Goal: Communication & Community: Answer question/provide support

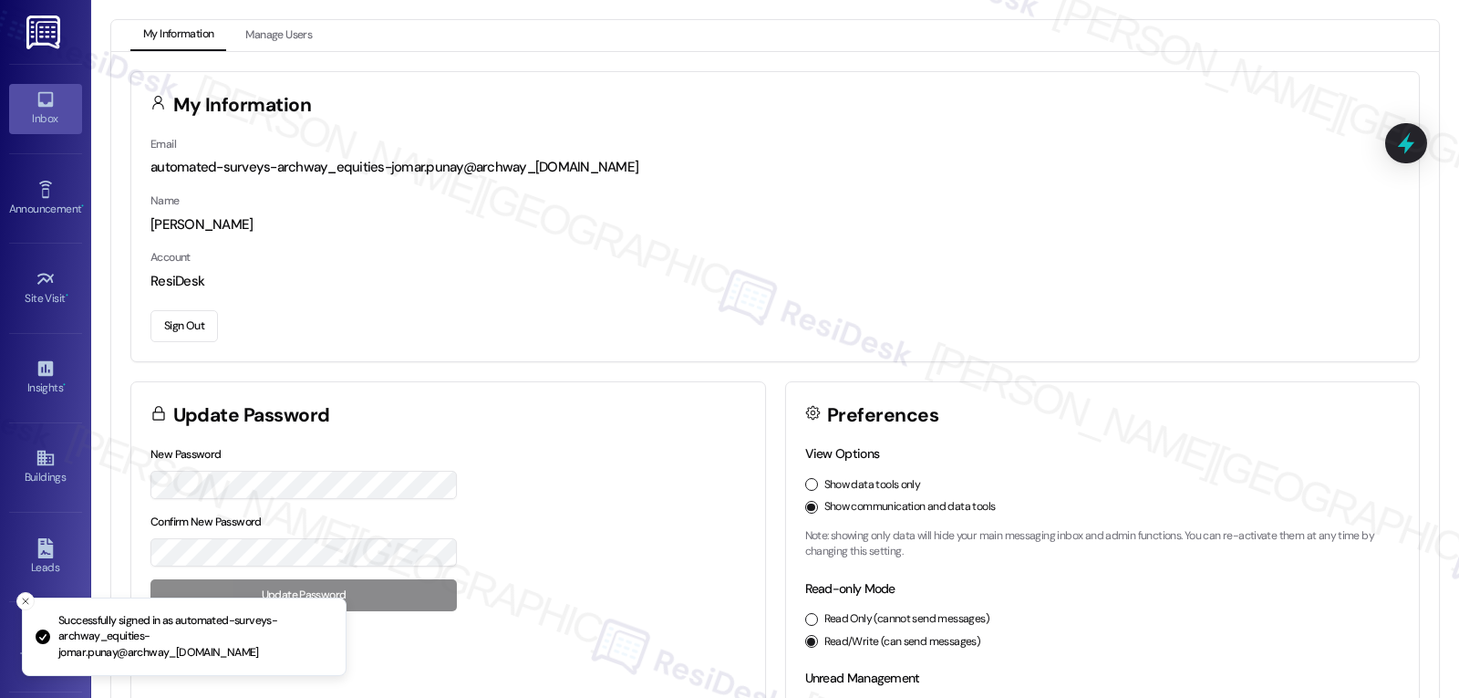
click at [37, 120] on div "Inbox" at bounding box center [45, 118] width 91 height 18
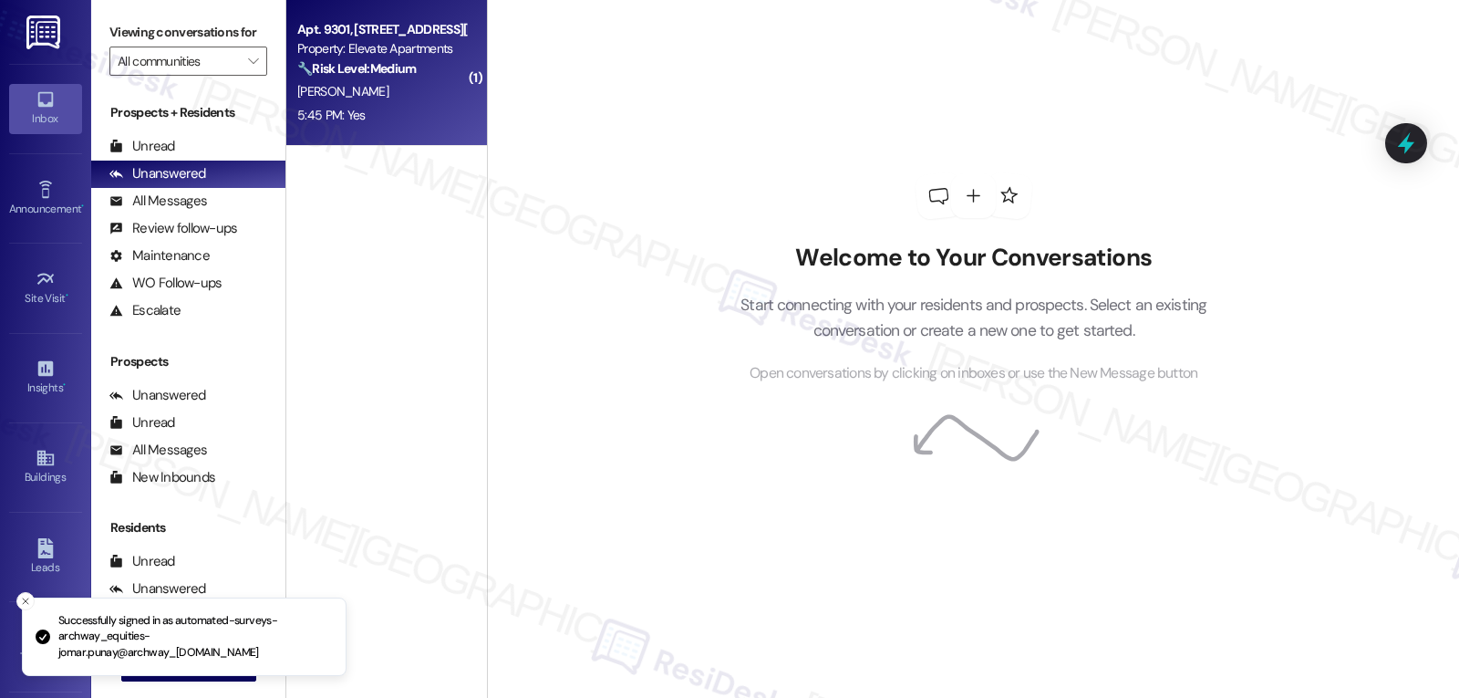
click at [381, 88] on div "[PERSON_NAME]" at bounding box center [381, 91] width 172 height 23
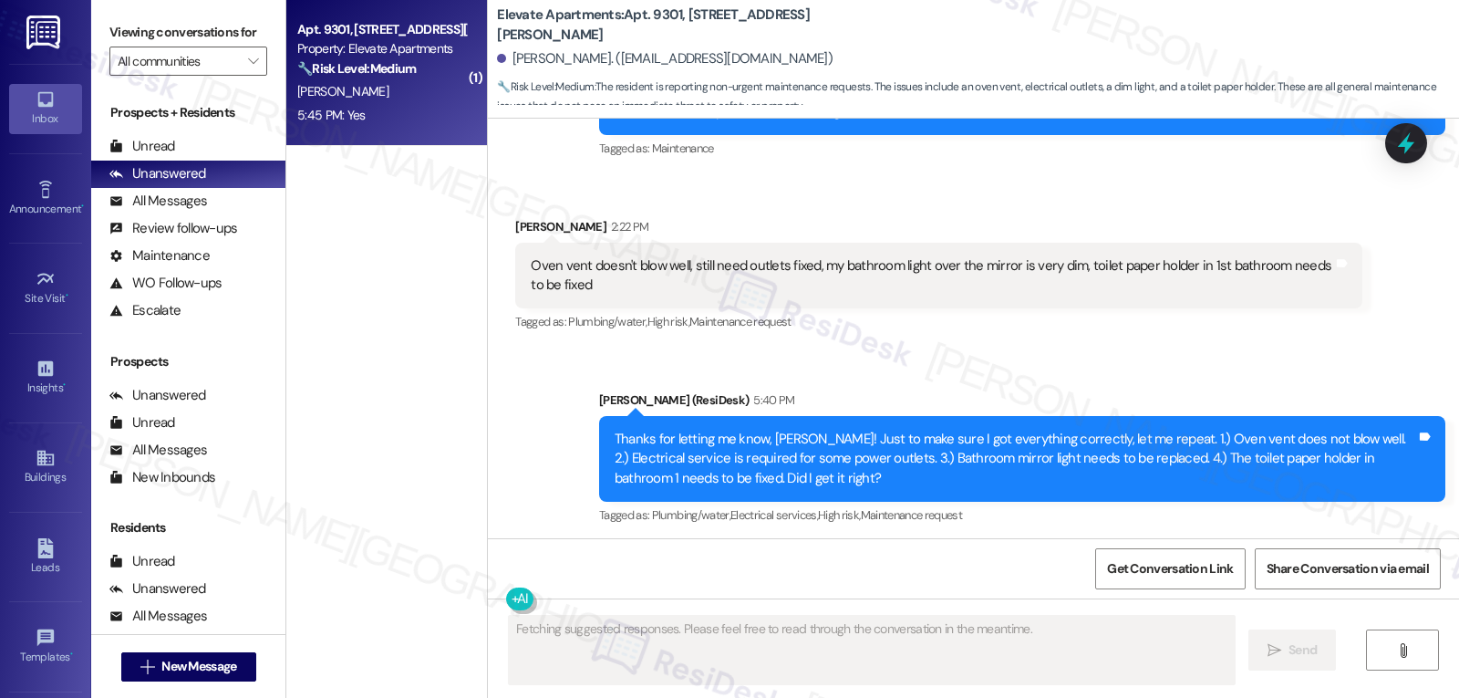
scroll to position [5111, 0]
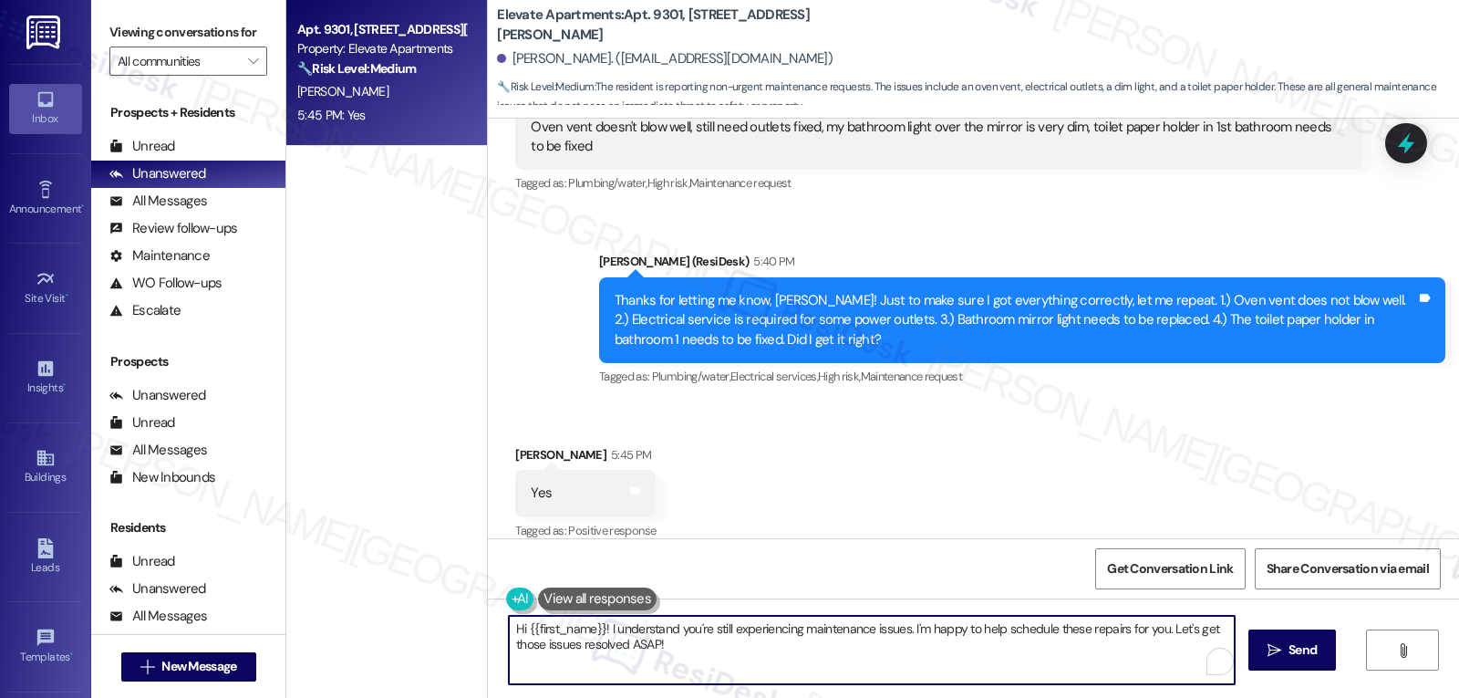
click at [634, 652] on textarea "Hi {{first_name}}! I understand you're still experiencing maintenance issues. I…" at bounding box center [872, 650] width 726 height 68
type textarea "Ok. [PERSON_NAME], I'm sorry that you're still waiting for all of these to be f…"
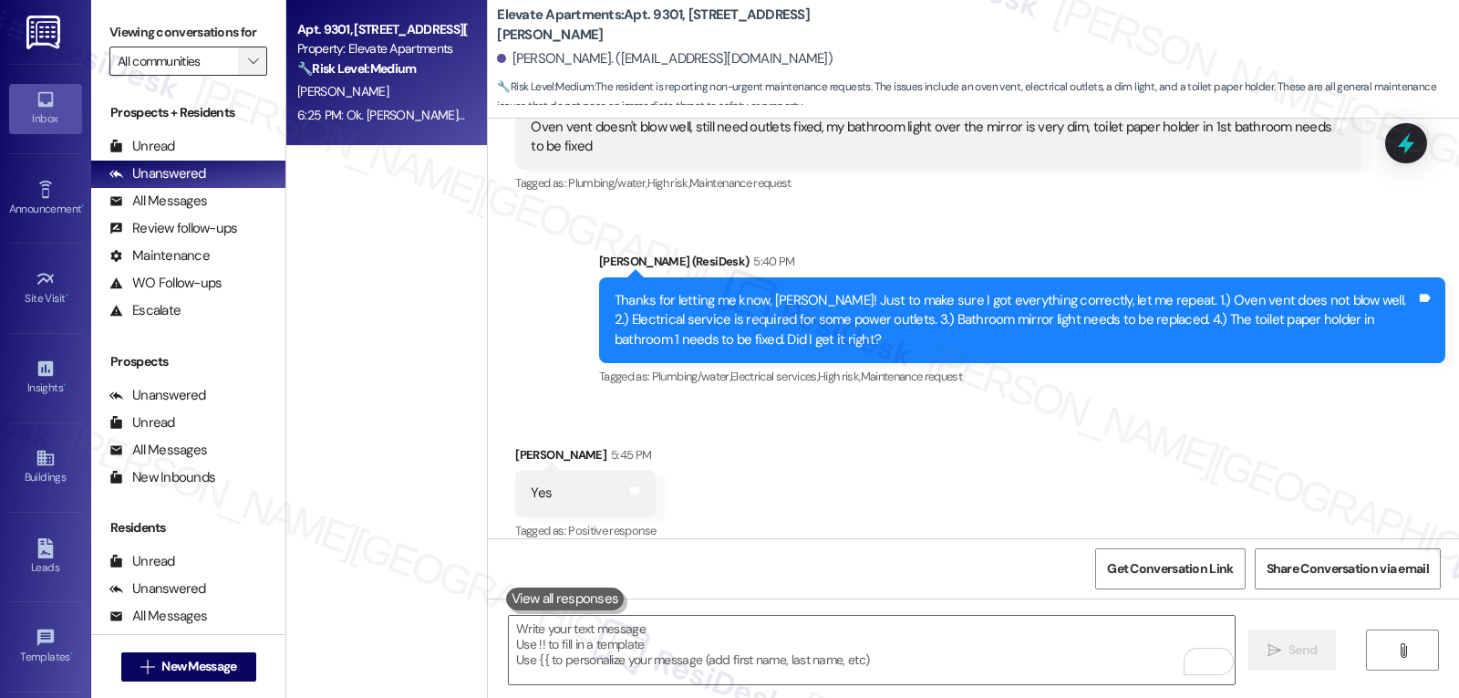
click at [248, 68] on icon "" at bounding box center [253, 61] width 10 height 15
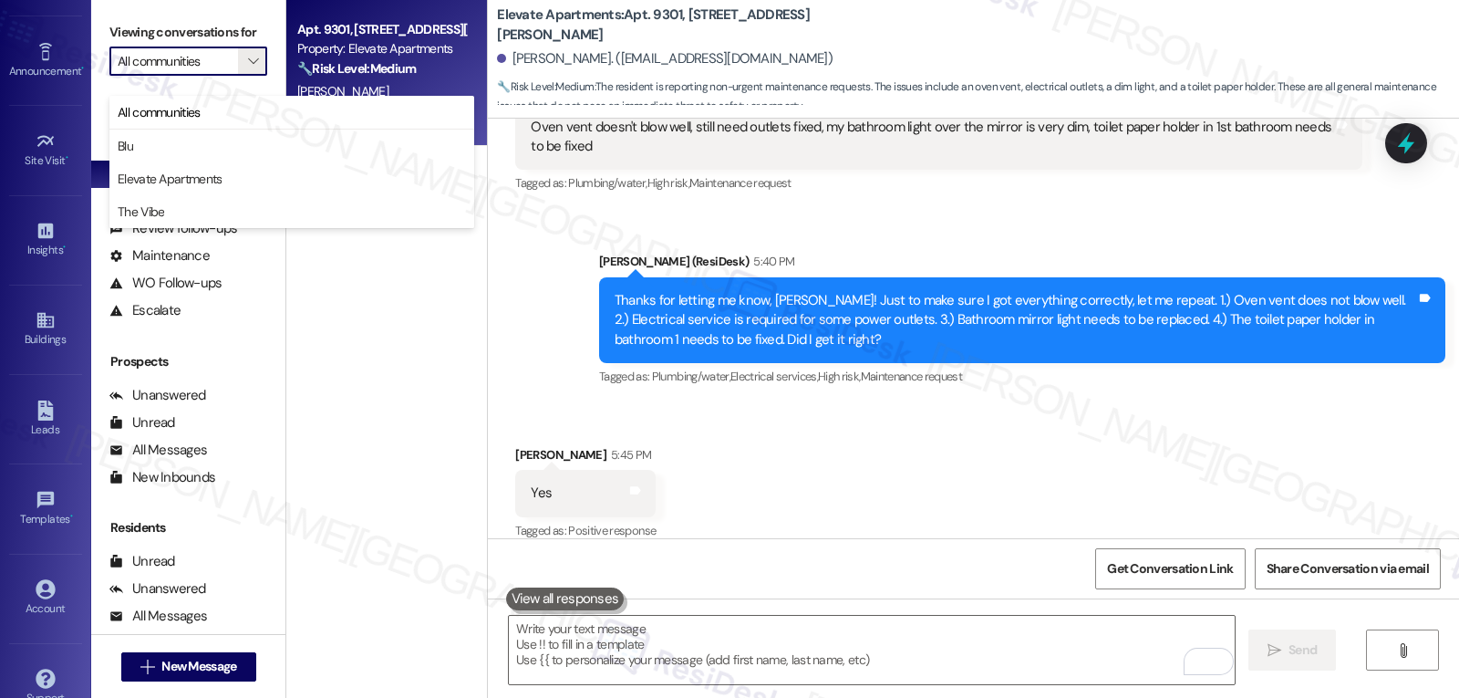
scroll to position [172, 0]
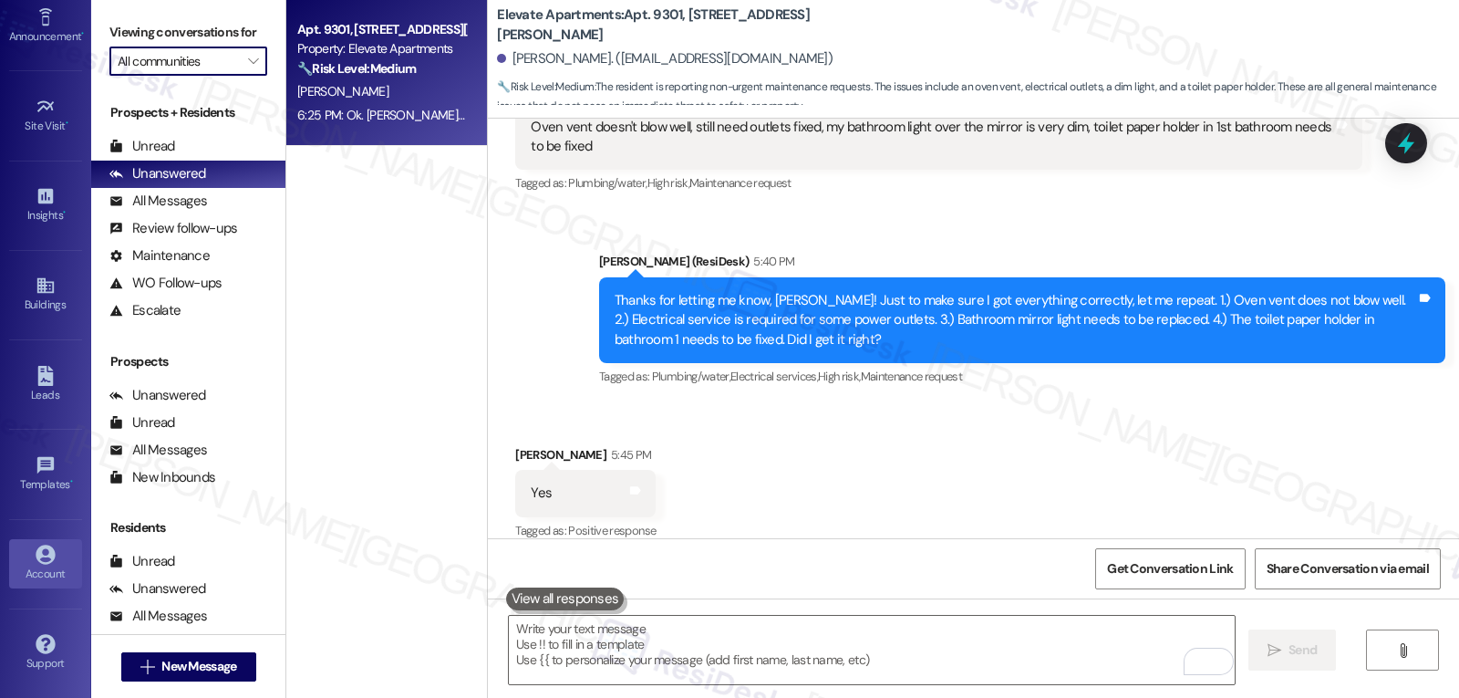
click at [41, 543] on link "Account" at bounding box center [45, 563] width 73 height 49
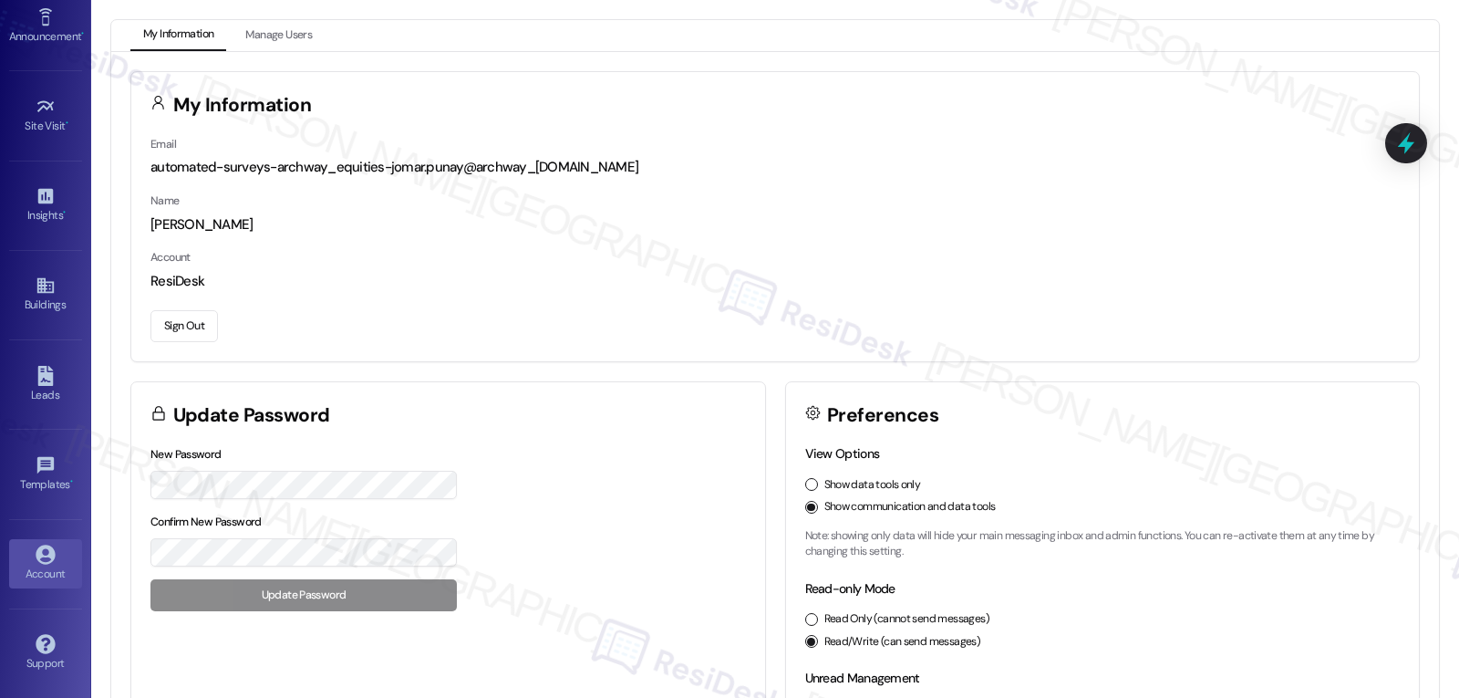
click at [206, 322] on button "Sign Out" at bounding box center [183, 326] width 67 height 32
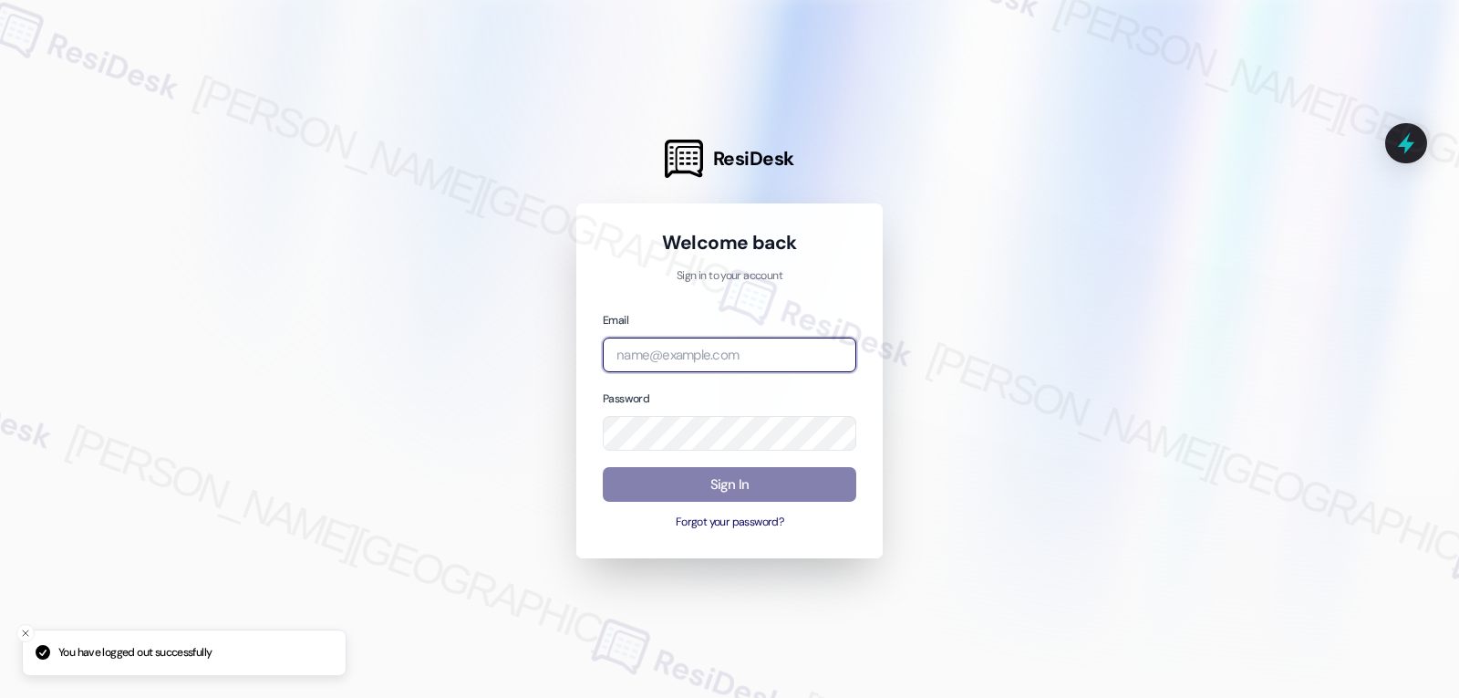
click at [702, 354] on input "email" at bounding box center [730, 355] width 254 height 36
click at [719, 349] on input "email" at bounding box center [730, 355] width 254 height 36
paste input "automated-surveys-birchstone_residential-jomar.punay@birchstone_[DOMAIN_NAME]"
type input "automated-surveys-birchstone_residential-jomar.punay@birchstone_[DOMAIN_NAME]"
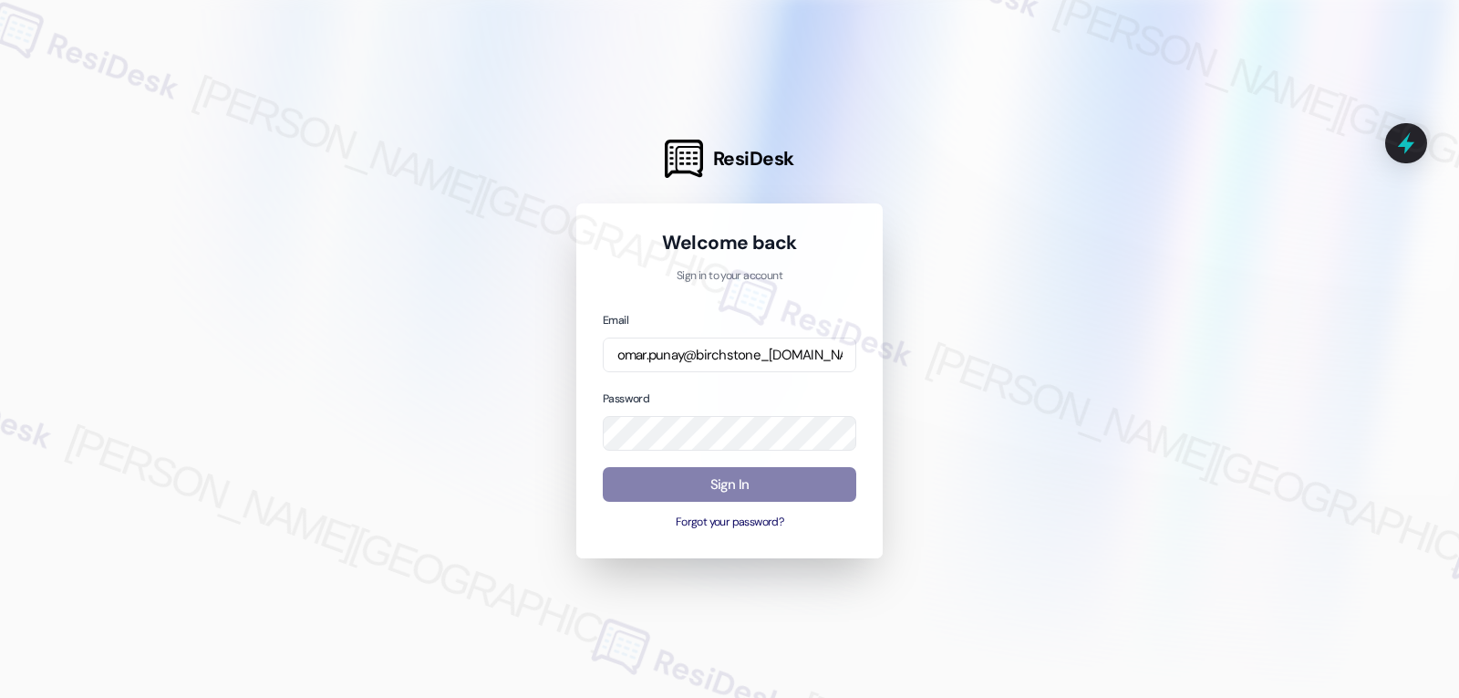
scroll to position [0, 0]
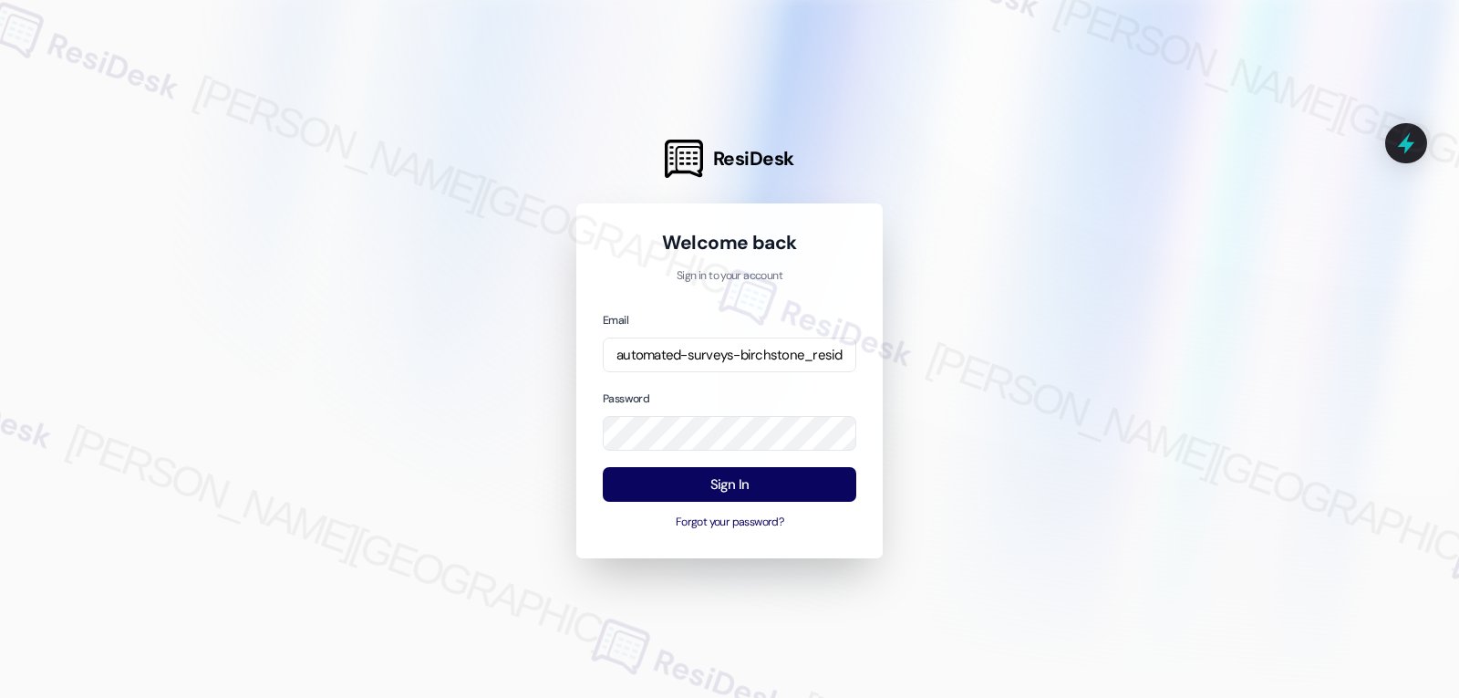
click at [690, 394] on div "Password" at bounding box center [730, 419] width 254 height 63
click at [764, 481] on button "Sign In" at bounding box center [730, 485] width 254 height 36
